Goal: Check status

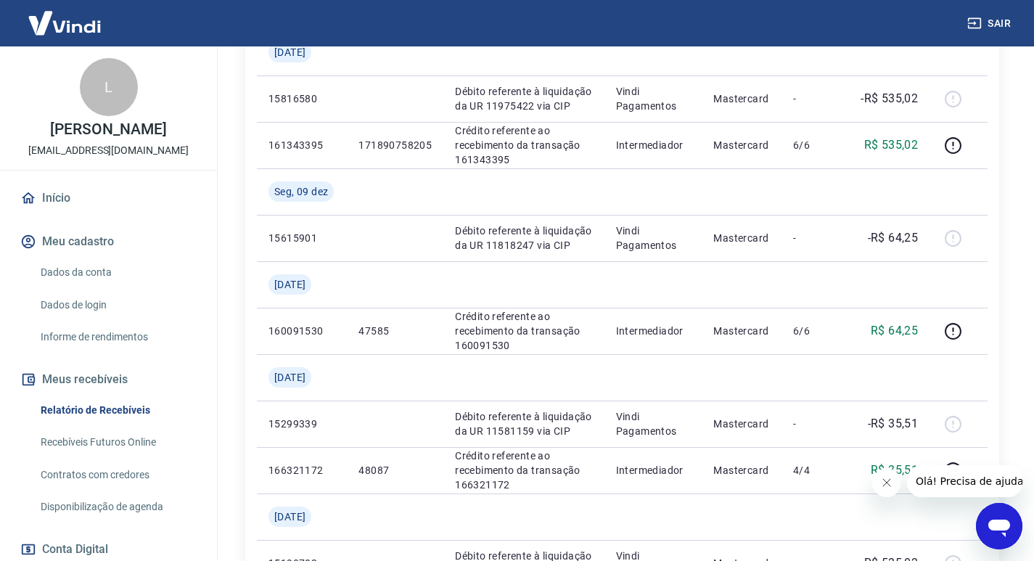
scroll to position [212, 0]
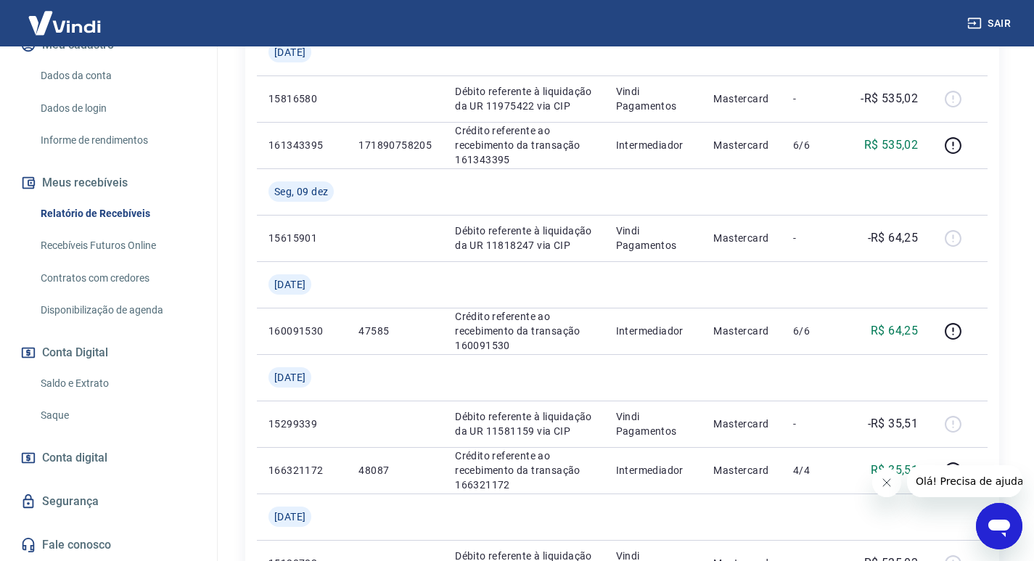
click at [112, 394] on link "Saldo e Extrato" at bounding box center [117, 384] width 165 height 30
